Goal: Transaction & Acquisition: Purchase product/service

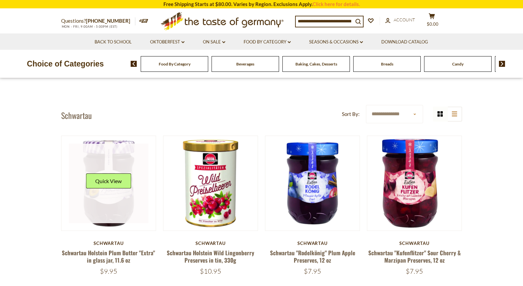
click at [113, 163] on link at bounding box center [109, 184] width 80 height 80
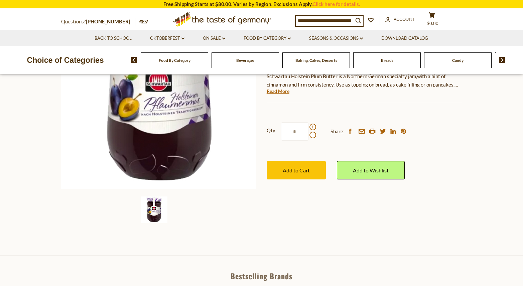
scroll to position [120, 0]
click at [156, 213] on img at bounding box center [154, 209] width 27 height 27
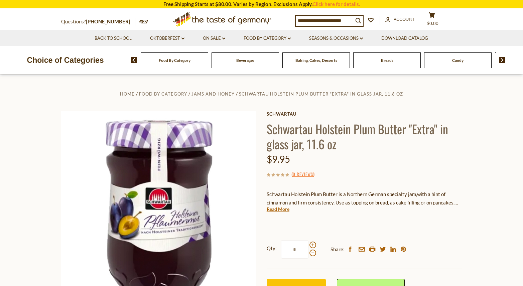
scroll to position [0, 0]
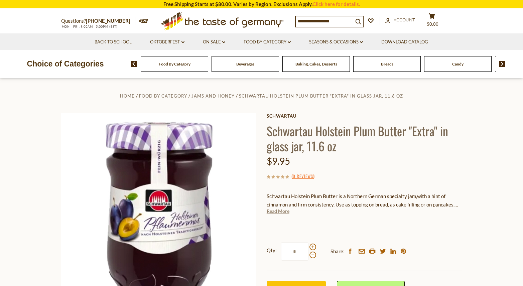
click at [282, 211] on link "Read More" at bounding box center [278, 211] width 23 height 7
